Goal: Register for event/course

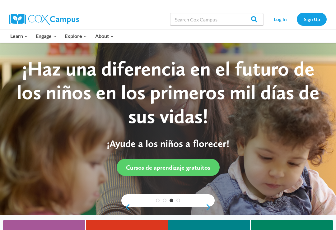
click at [236, 22] on link "Log In" at bounding box center [280, 19] width 27 height 13
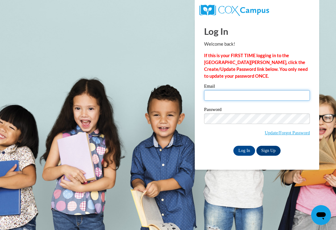
click at [272, 100] on input "Email" at bounding box center [257, 95] width 106 height 11
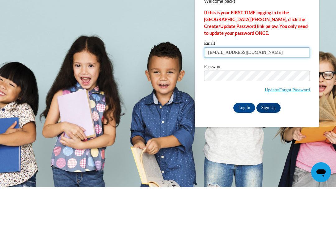
type input "kaylasdams13@icloud.com"
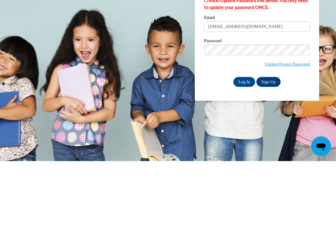
click at [242, 146] on input "Log In" at bounding box center [244, 151] width 22 height 10
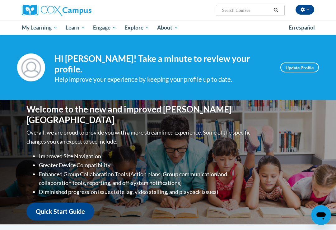
click at [0, 0] on span "My Course Progress" at bounding box center [0, 0] width 0 height 0
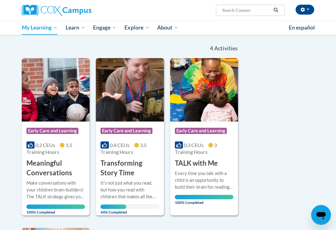
scroll to position [55, 0]
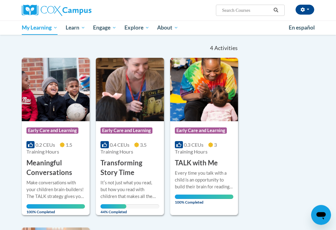
click at [109, 169] on h3 "Transforming Story Time" at bounding box center [129, 168] width 58 height 19
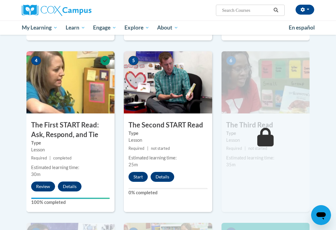
scroll to position [296, 0]
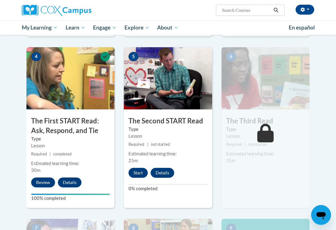
click at [134, 170] on button "Start" at bounding box center [137, 173] width 19 height 10
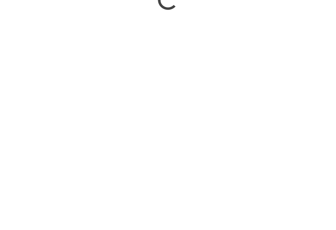
scroll to position [584, 0]
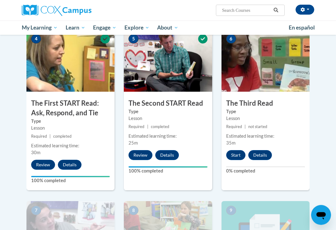
scroll to position [307, 0]
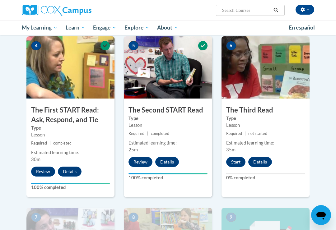
click at [237, 161] on button "Start" at bounding box center [235, 162] width 19 height 10
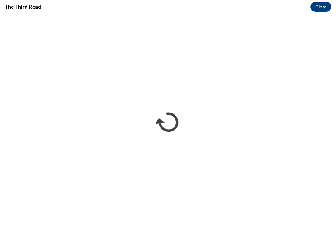
scroll to position [0, 0]
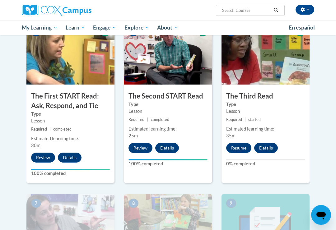
click at [241, 148] on button "Resume" at bounding box center [238, 148] width 25 height 10
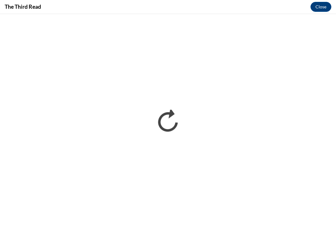
scroll to position [321, 0]
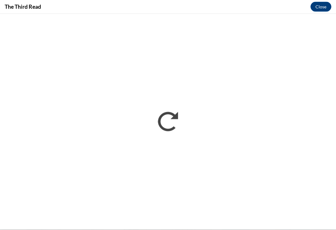
click at [258, 1] on div "The Third Read Close" at bounding box center [168, 7] width 336 height 14
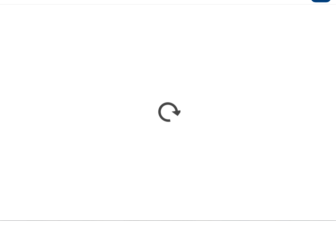
scroll to position [331, 0]
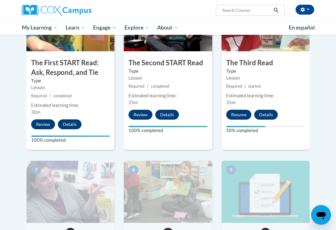
scroll to position [362, 0]
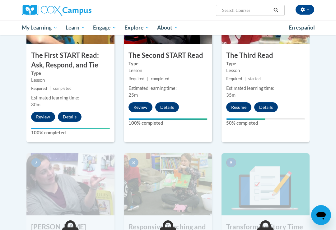
click at [252, 164] on img at bounding box center [265, 184] width 88 height 62
click at [233, 111] on button "Resume" at bounding box center [238, 107] width 25 height 10
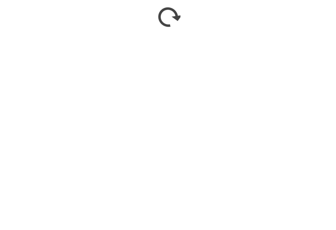
scroll to position [567, 0]
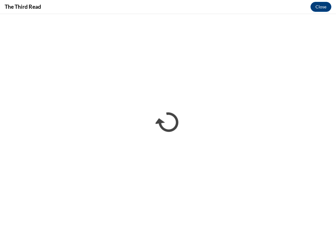
click at [323, 4] on button "Close" at bounding box center [320, 7] width 21 height 10
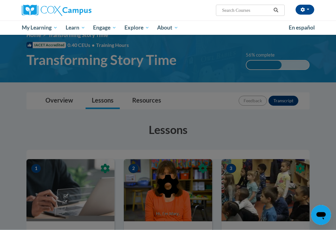
scroll to position [0, 0]
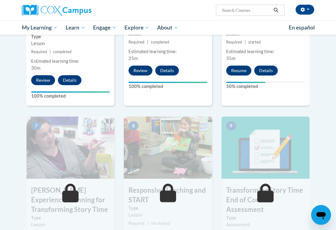
scroll to position [399, 0]
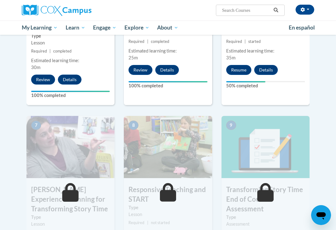
click at [239, 70] on button "Resume" at bounding box center [238, 70] width 25 height 10
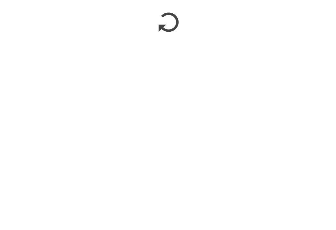
scroll to position [575, 0]
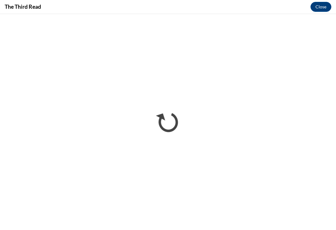
click at [324, 6] on button "Close" at bounding box center [320, 7] width 21 height 10
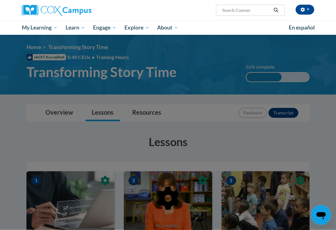
scroll to position [0, 0]
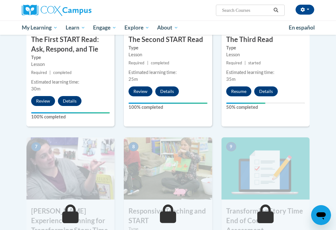
scroll to position [377, 0]
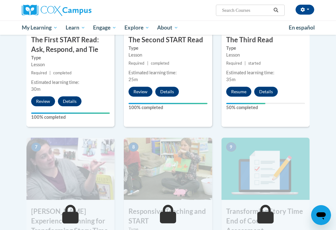
click at [242, 94] on button "Resume" at bounding box center [238, 92] width 25 height 10
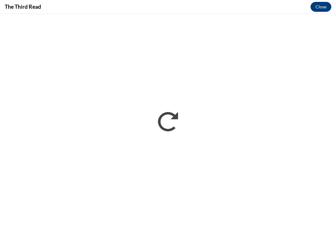
scroll to position [0, 0]
click at [238, 8] on div "The Third Read Close" at bounding box center [168, 7] width 336 height 14
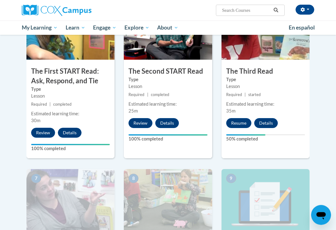
scroll to position [348, 0]
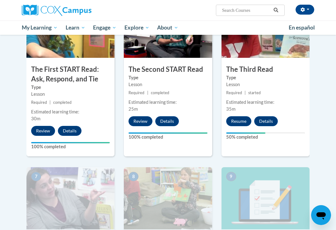
click at [238, 122] on button "Resume" at bounding box center [238, 121] width 25 height 10
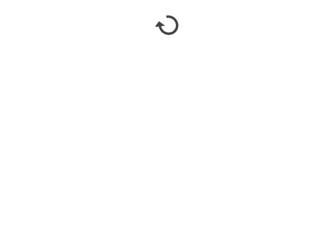
scroll to position [536, 0]
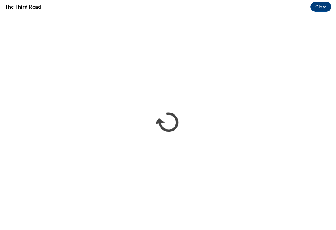
click at [322, 8] on button "Close" at bounding box center [320, 7] width 21 height 10
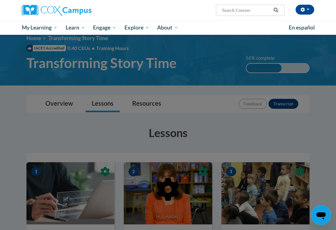
scroll to position [0, 0]
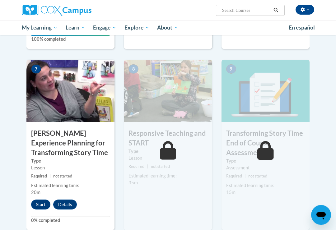
scroll to position [455, 0]
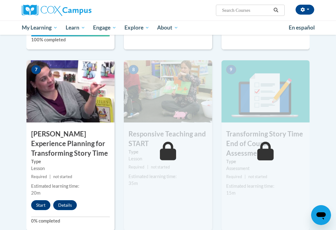
click at [43, 200] on button "Start" at bounding box center [40, 205] width 19 height 10
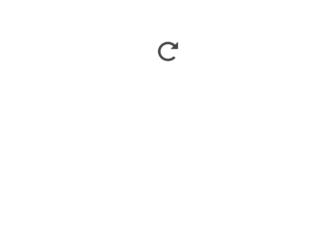
scroll to position [525, 0]
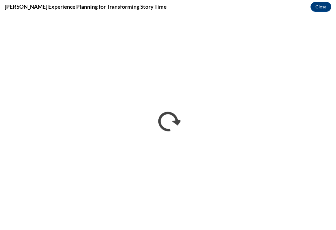
click at [322, 8] on button "Close" at bounding box center [320, 7] width 21 height 10
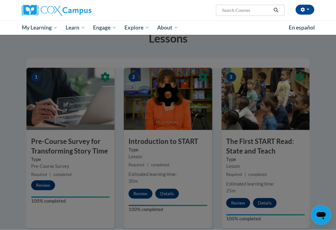
scroll to position [0, 0]
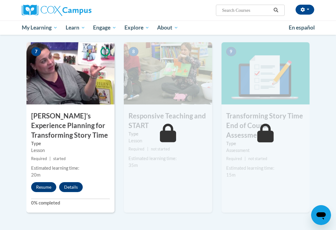
scroll to position [474, 0]
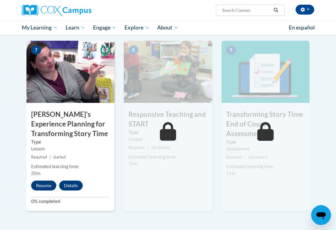
click at [44, 182] on button "Resume" at bounding box center [43, 186] width 25 height 10
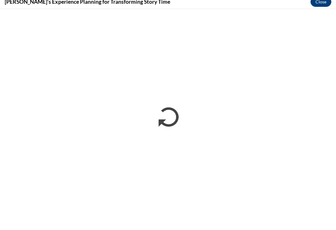
scroll to position [479, 0]
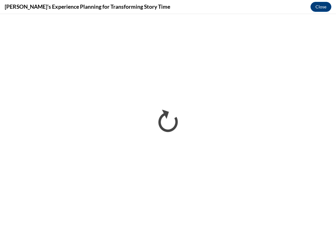
click at [319, 4] on button "Close" at bounding box center [320, 7] width 21 height 10
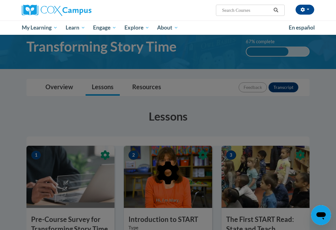
scroll to position [0, 0]
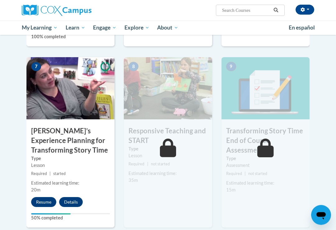
scroll to position [458, 0]
click at [45, 203] on button "Resume" at bounding box center [43, 202] width 25 height 10
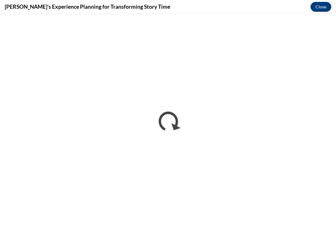
scroll to position [68, 0]
click at [320, 5] on button "Close" at bounding box center [320, 7] width 21 height 10
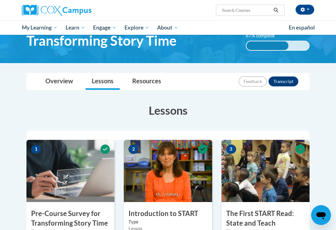
scroll to position [0, 0]
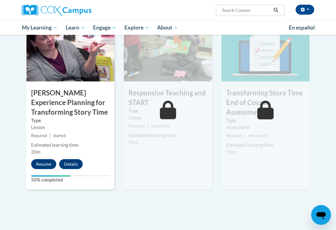
scroll to position [496, 0]
click at [40, 165] on button "Resume" at bounding box center [43, 164] width 25 height 10
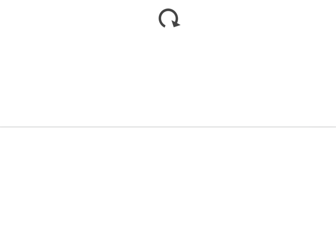
scroll to position [599, 0]
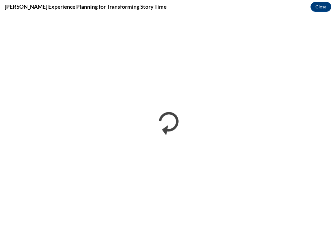
click at [324, 6] on button "Close" at bounding box center [320, 7] width 21 height 10
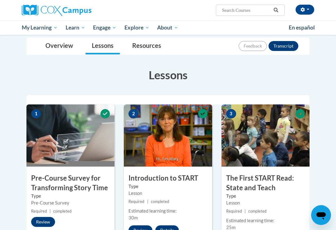
scroll to position [0, 0]
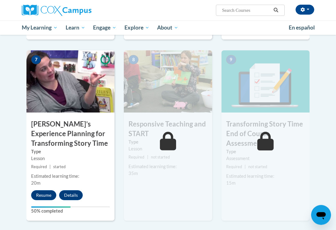
click at [42, 192] on button "Resume" at bounding box center [43, 196] width 25 height 10
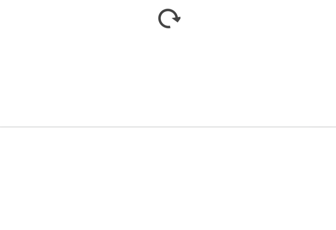
scroll to position [568, 0]
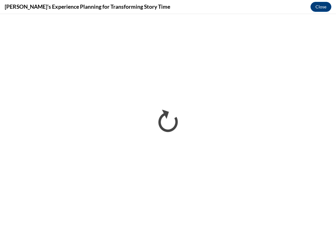
click at [324, 3] on button "Close" at bounding box center [320, 7] width 21 height 10
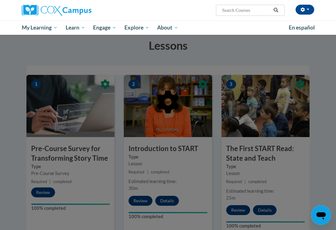
scroll to position [0, 0]
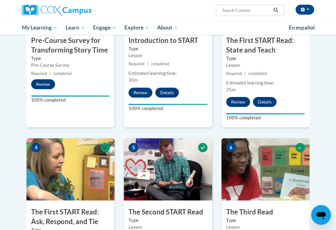
scroll to position [203, 0]
